Goal: Communication & Community: Answer question/provide support

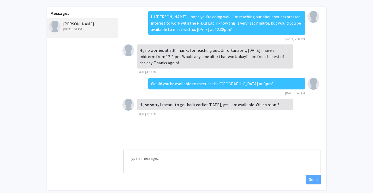
scroll to position [24, 0]
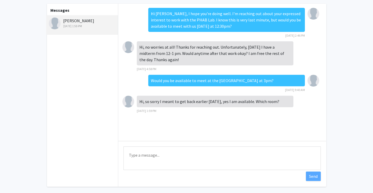
click at [156, 161] on textarea "Type a message" at bounding box center [221, 157] width 197 height 23
type textarea "SPH-2234cc"
click at [311, 176] on button "Send" at bounding box center [313, 175] width 15 height 9
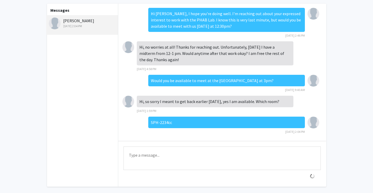
scroll to position [1, 0]
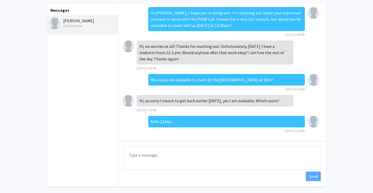
click at [176, 160] on textarea "Type a message" at bounding box center [221, 157] width 197 height 23
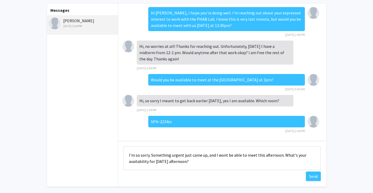
scroll to position [0, 0]
type textarea "I'm so sorry. Something urgent just came up, and I wont be able to meet this af…"
click at [313, 177] on button "Send" at bounding box center [313, 175] width 15 height 9
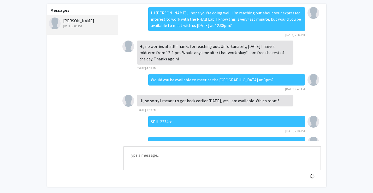
scroll to position [28, 0]
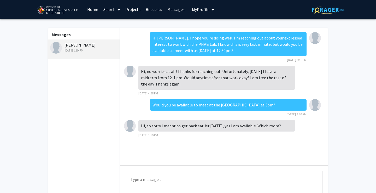
click at [156, 179] on textarea "Type a message" at bounding box center [223, 181] width 197 height 23
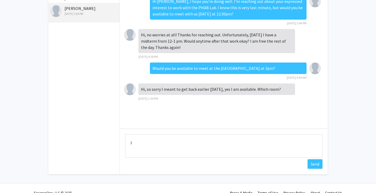
scroll to position [45, 0]
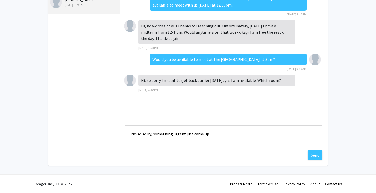
type textarea "I'm so sorry, something urgent just came up."
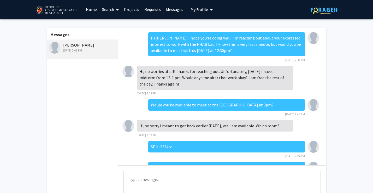
scroll to position [55, 0]
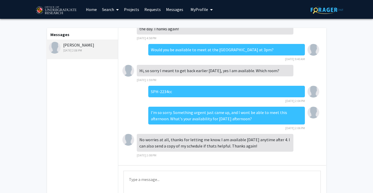
click at [153, 182] on textarea "Type a message" at bounding box center [221, 181] width 197 height 23
click at [262, 180] on textarea "Lets meet right at 4pm. Thank you for understanding. We'll meet in my office 22…" at bounding box center [221, 181] width 197 height 23
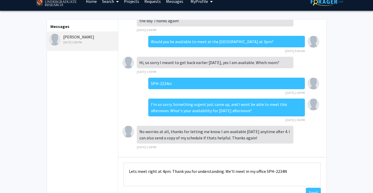
scroll to position [13, 0]
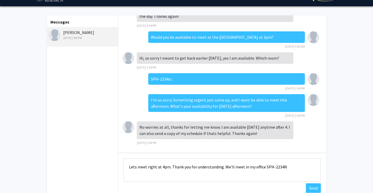
click at [291, 167] on textarea "Lets meet right at 4pm. Thank you for understanding. We'll meet in my office SP…" at bounding box center [221, 169] width 197 height 23
type textarea "Lets meet right at 4pm. Thank you for understanding. We'll meet in my office SP…"
click at [314, 189] on button "Send" at bounding box center [313, 187] width 15 height 9
